Goal: Check status: Check status

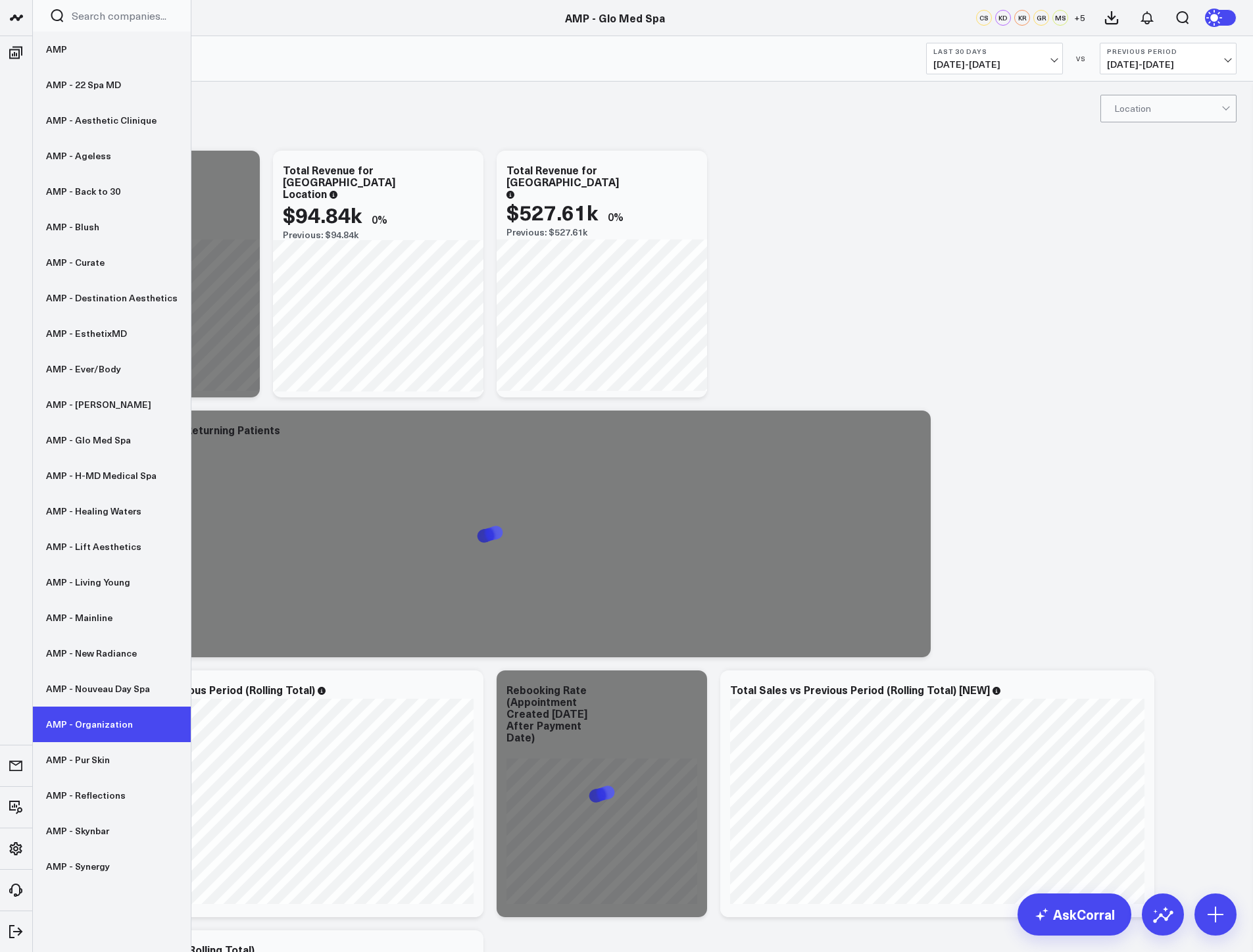
click at [105, 723] on link "AMP - Organization" at bounding box center [111, 724] width 158 height 36
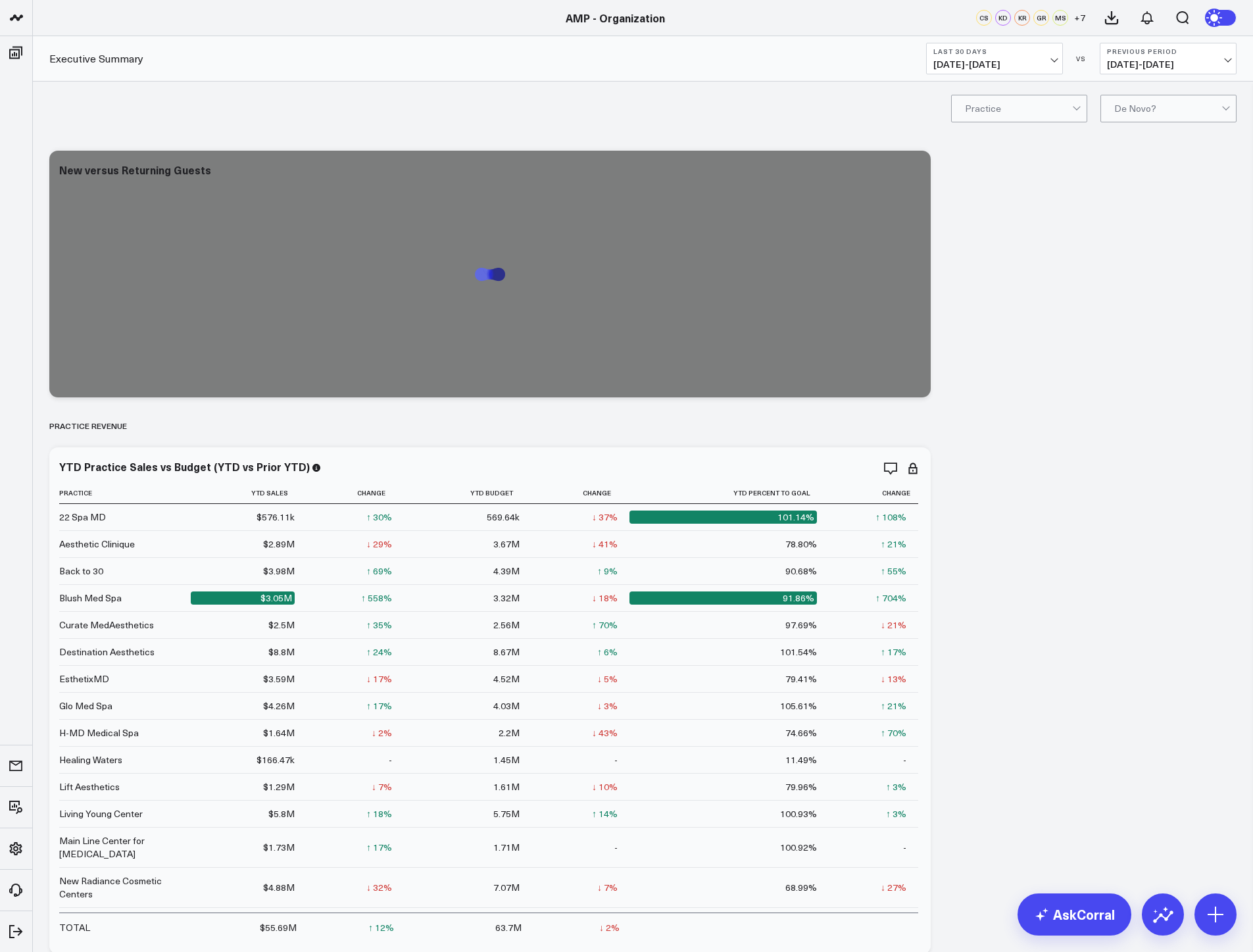
click at [1016, 67] on span "07/14/25 - 08/12/25" at bounding box center [995, 64] width 122 height 11
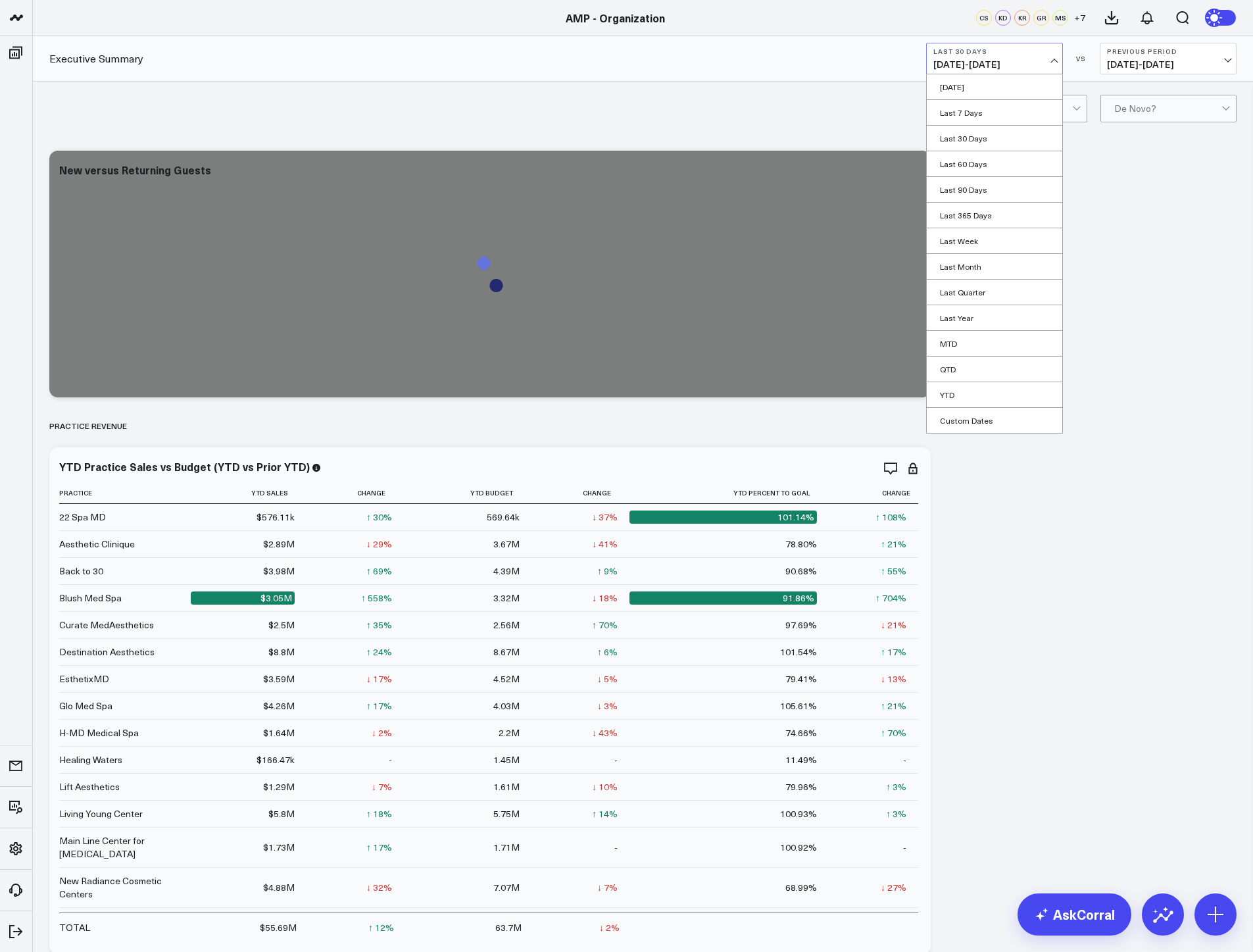
click at [995, 348] on link "MTD" at bounding box center [995, 343] width 136 height 25
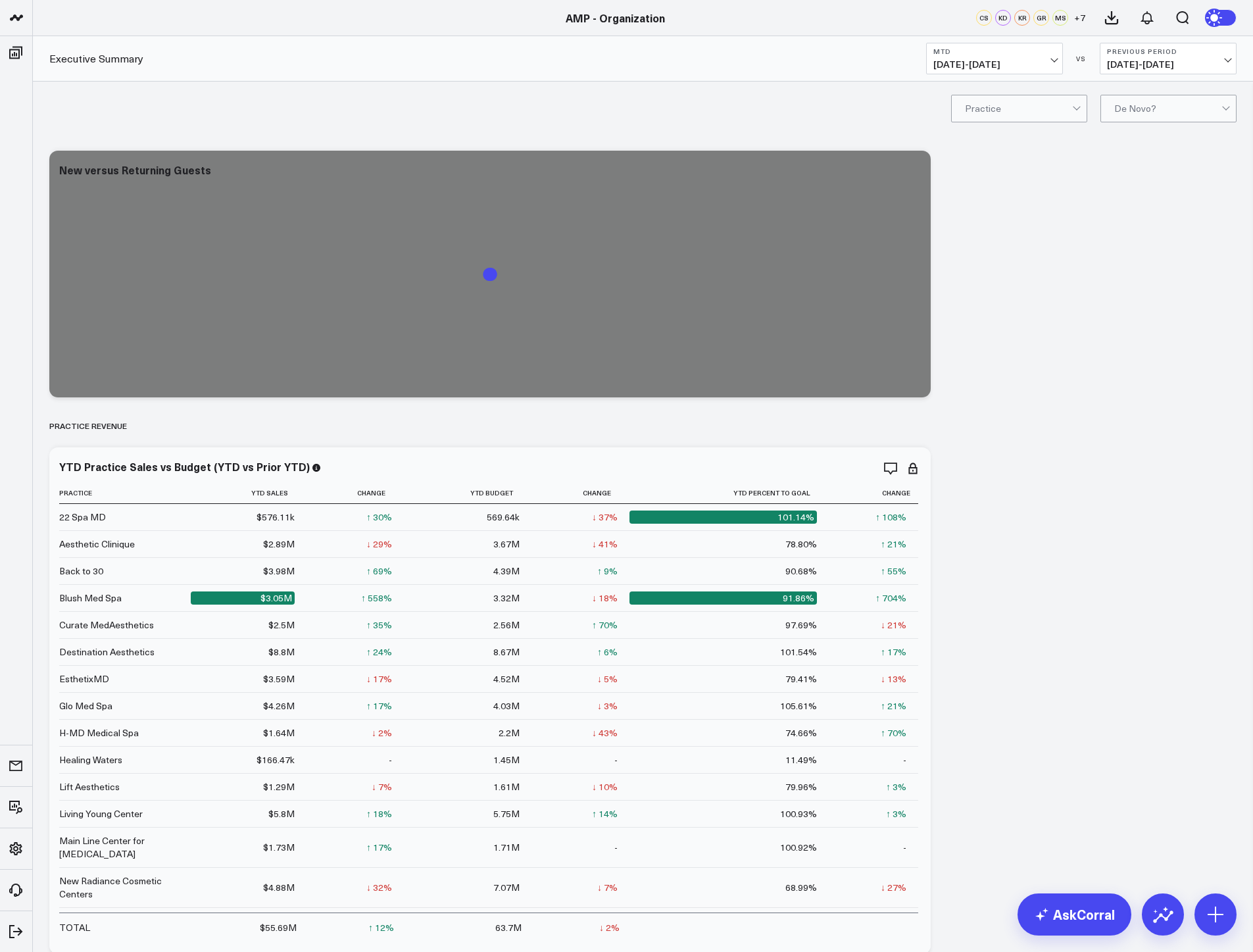
click at [1157, 66] on span "07/20/25 - 07/31/25" at bounding box center [1168, 64] width 122 height 11
click at [1156, 136] on link "YoY" at bounding box center [1168, 138] width 136 height 25
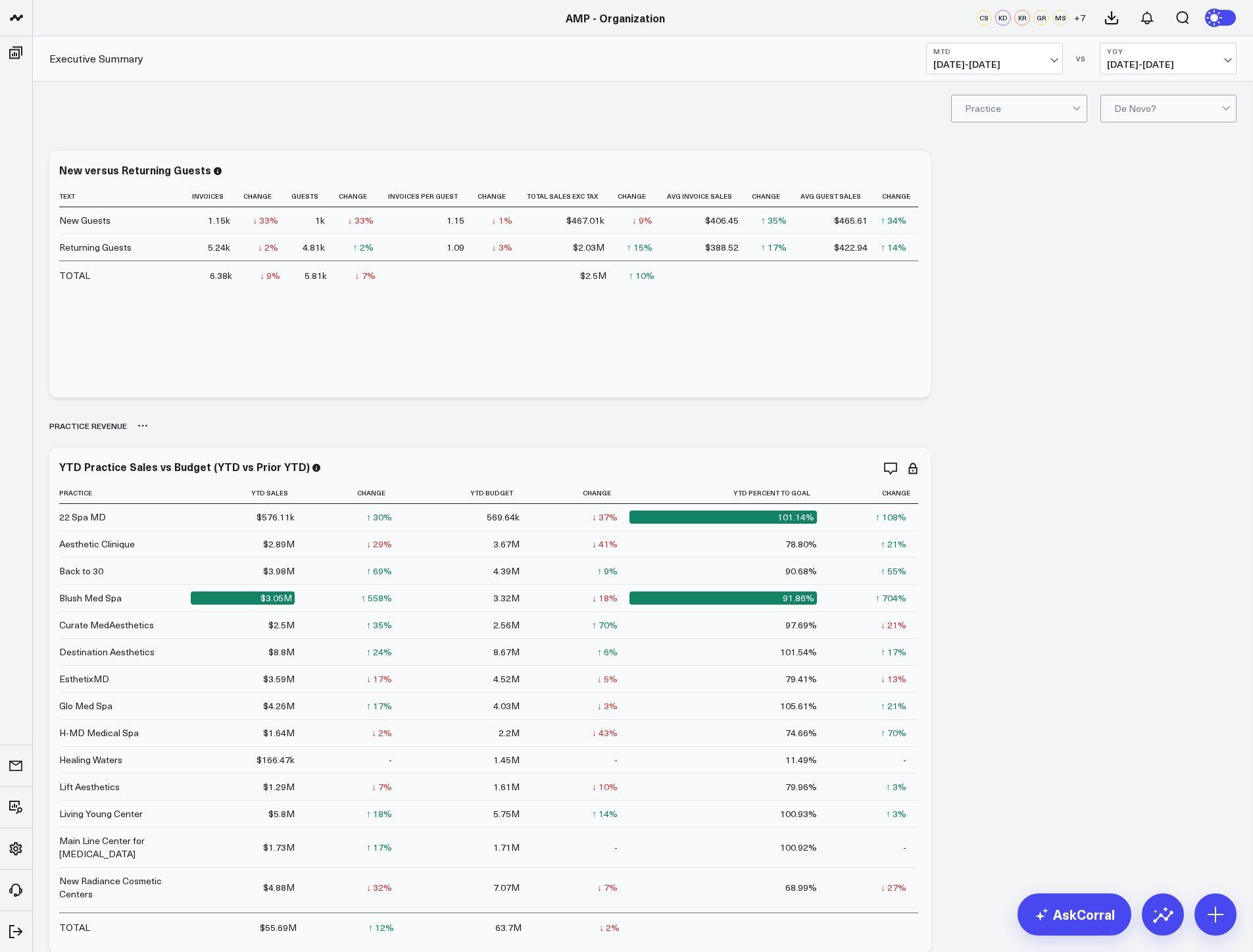
click at [1104, 419] on div "PRACTICE REVENUE" at bounding box center [643, 426] width 1188 height 30
